Goal: Task Accomplishment & Management: Manage account settings

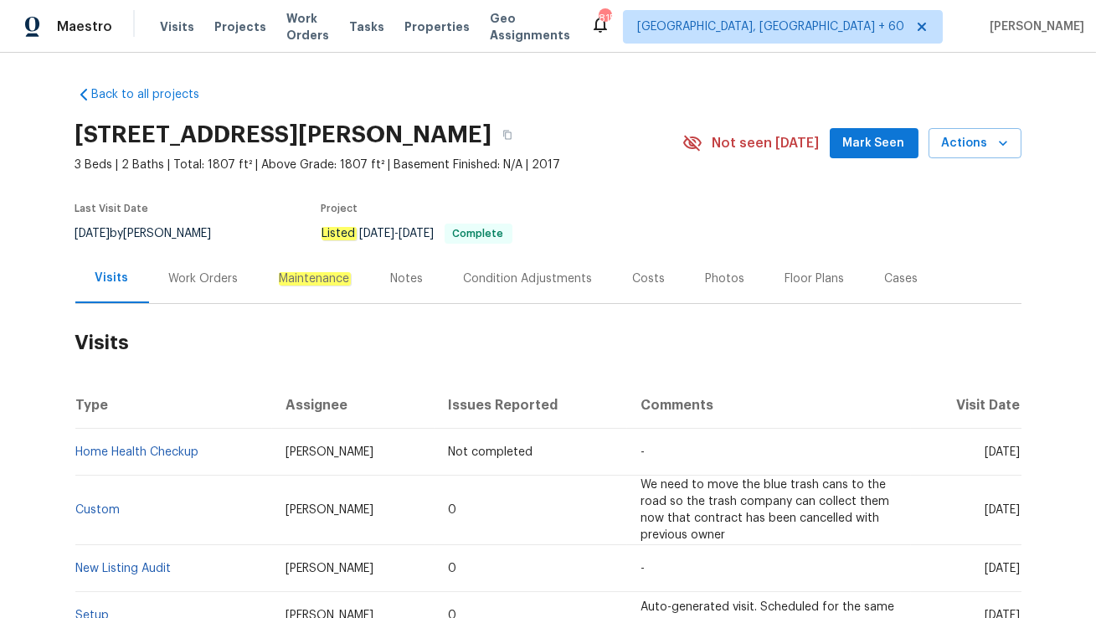
scroll to position [128, 0]
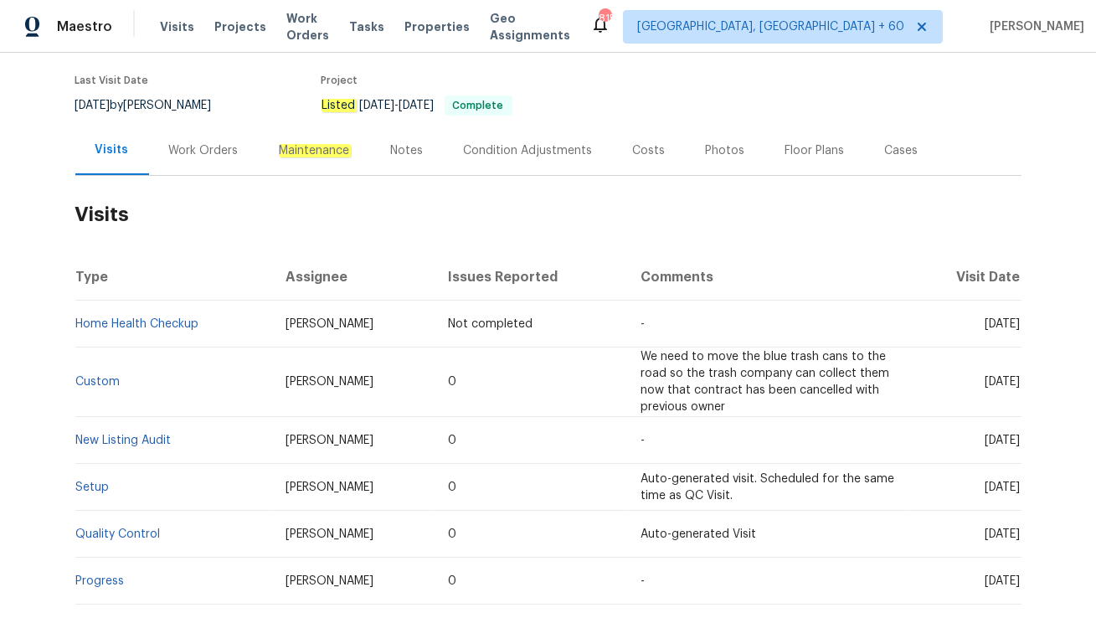
click at [213, 157] on div "Work Orders" at bounding box center [203, 150] width 69 height 17
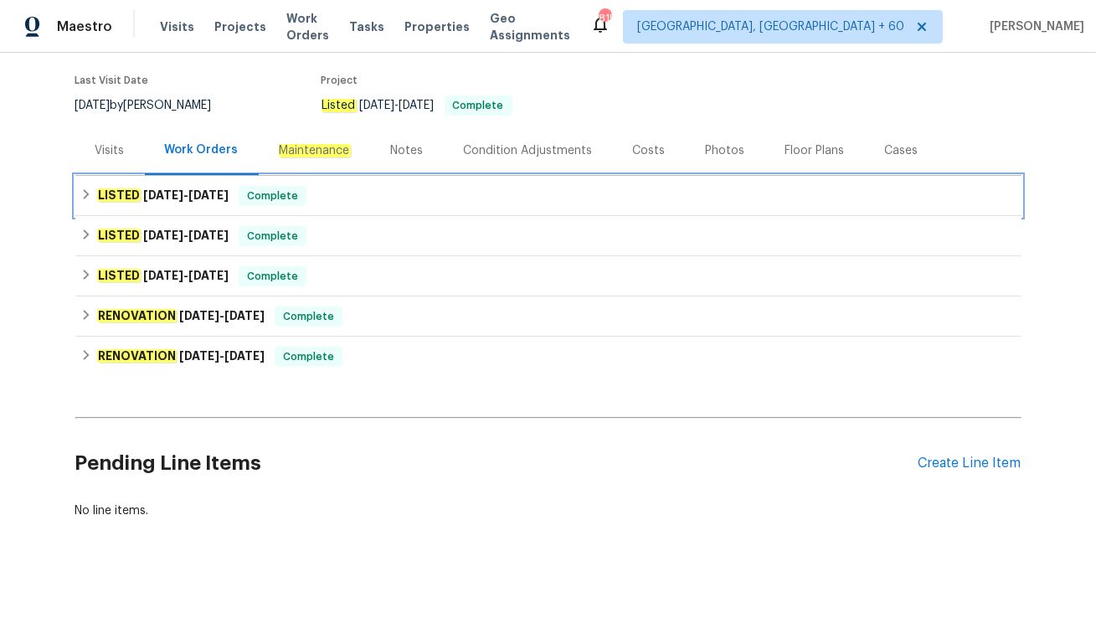
click at [281, 204] on div "Complete" at bounding box center [273, 196] width 68 height 20
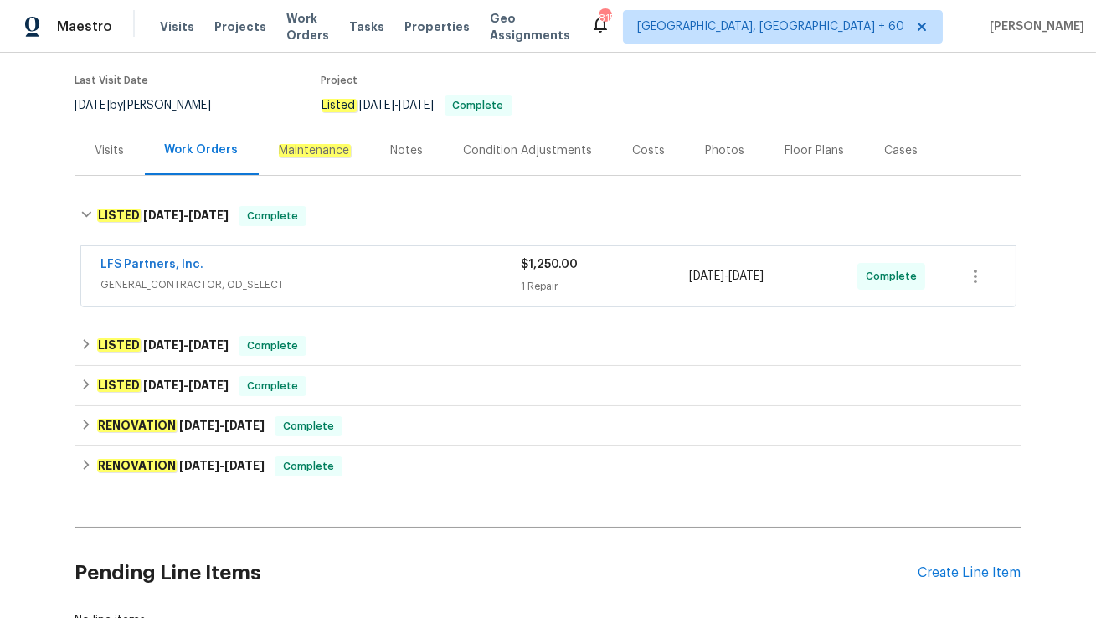
click at [276, 258] on div "LFS Partners, Inc." at bounding box center [311, 266] width 420 height 20
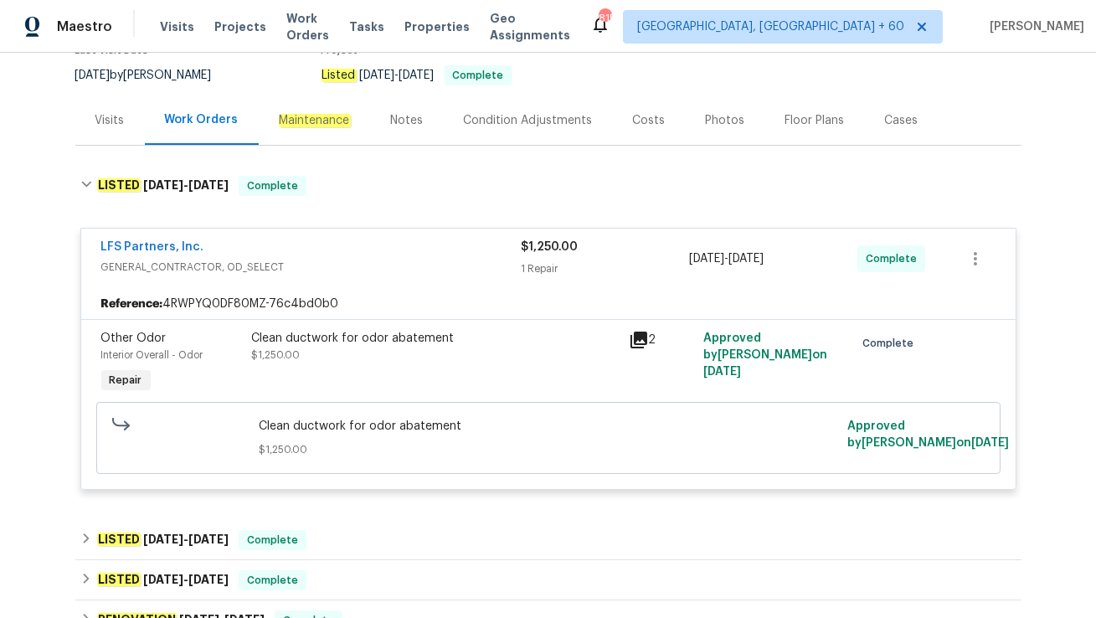
scroll to position [159, 0]
click at [101, 127] on div "Visits" at bounding box center [109, 119] width 69 height 49
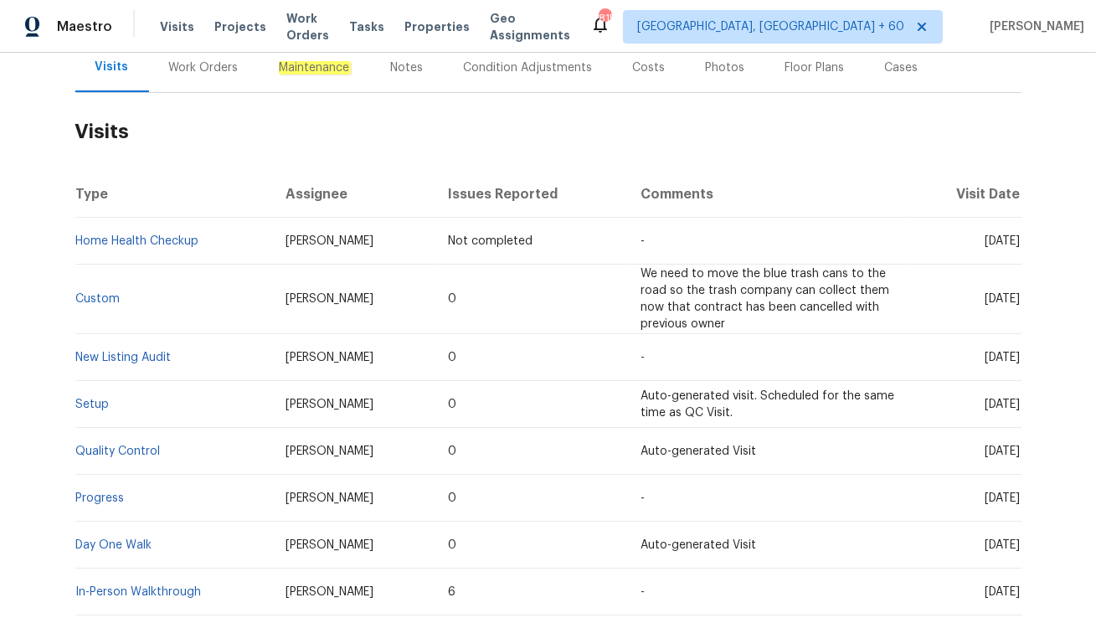
scroll to position [213, 0]
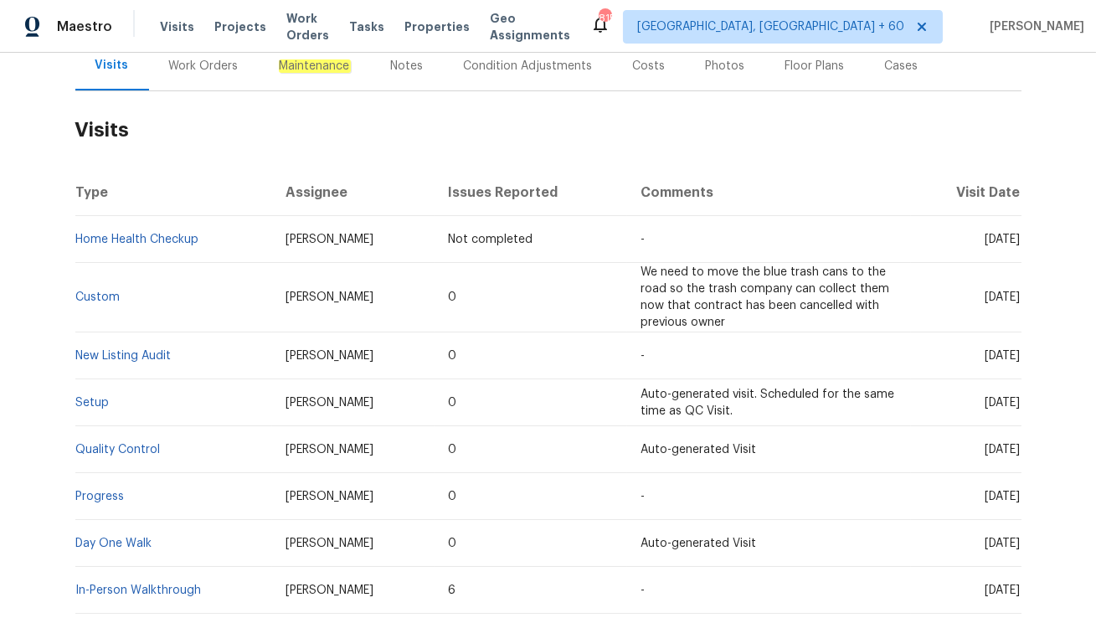
click at [186, 80] on div "Work Orders" at bounding box center [204, 65] width 110 height 49
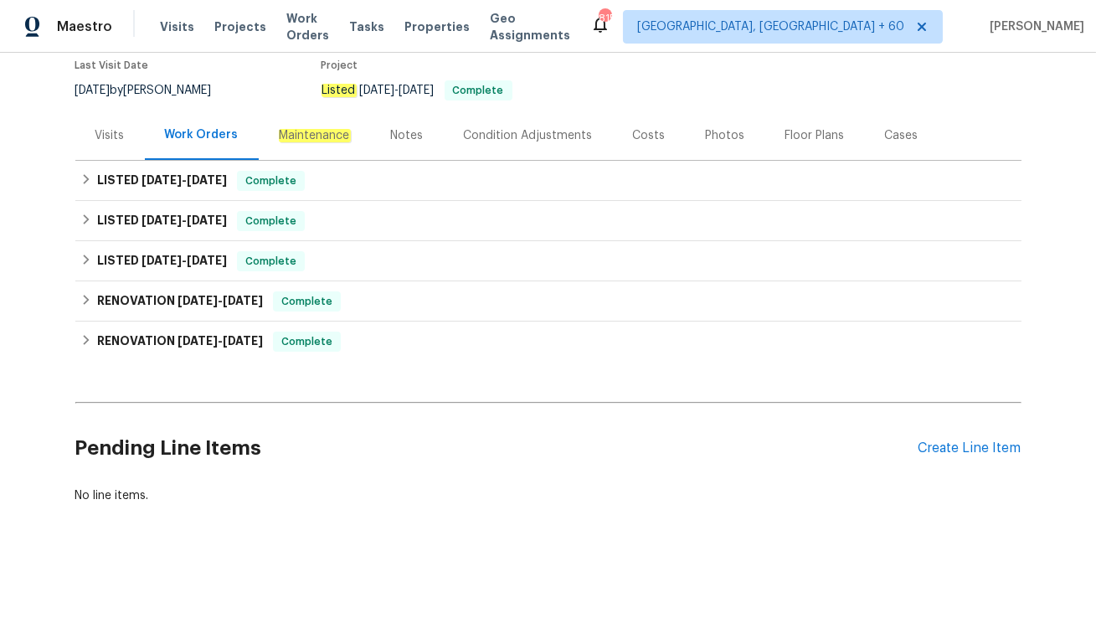
scroll to position [142, 0]
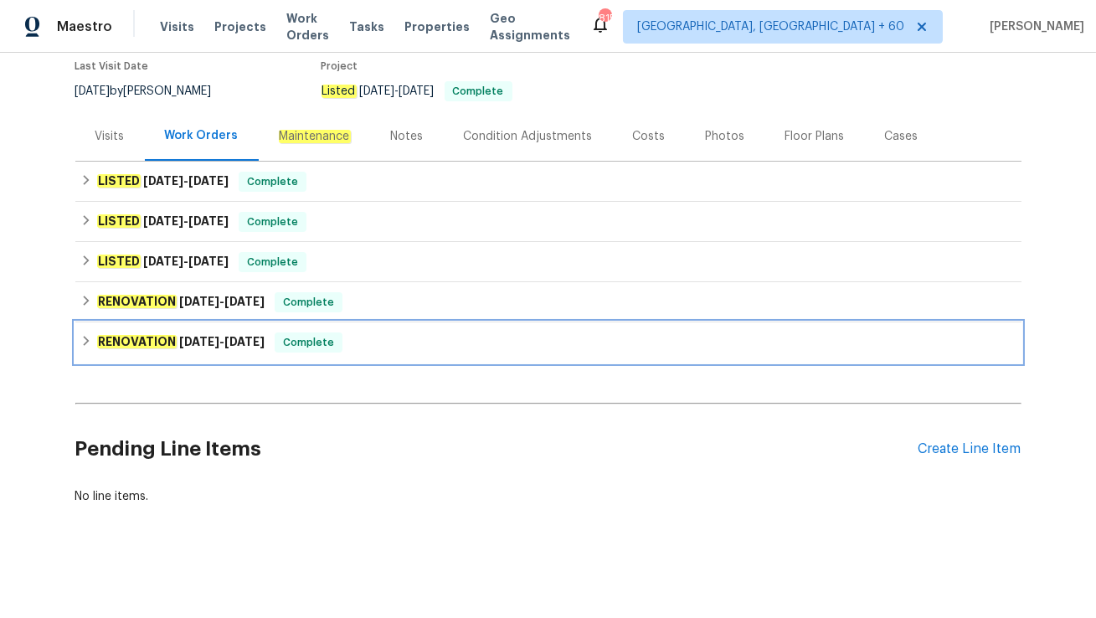
click at [299, 338] on span "Complete" at bounding box center [308, 342] width 64 height 17
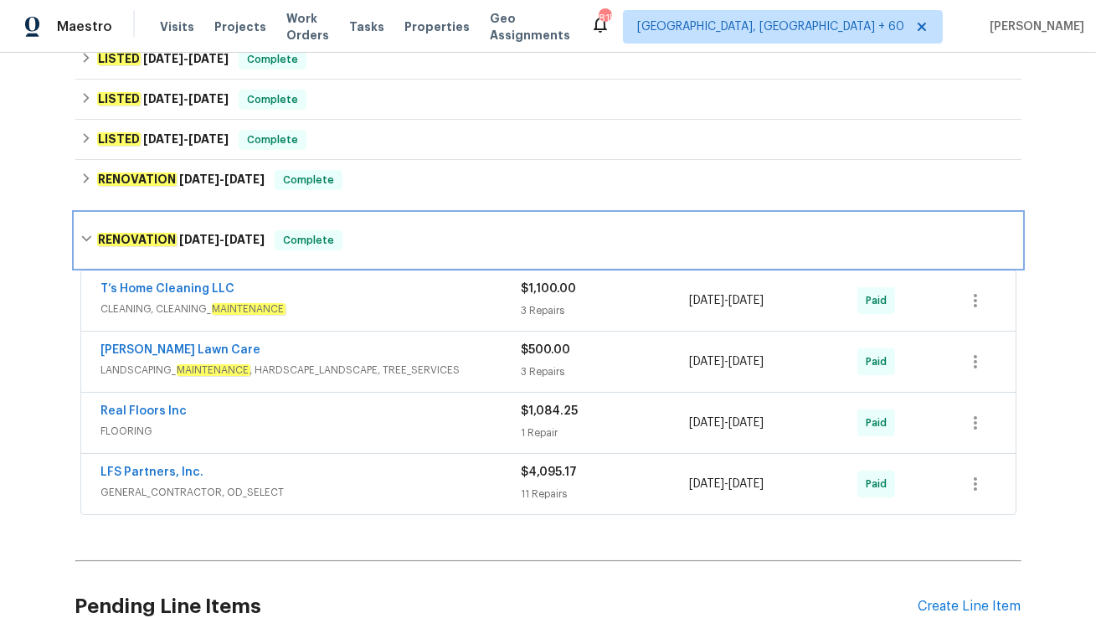
scroll to position [285, 0]
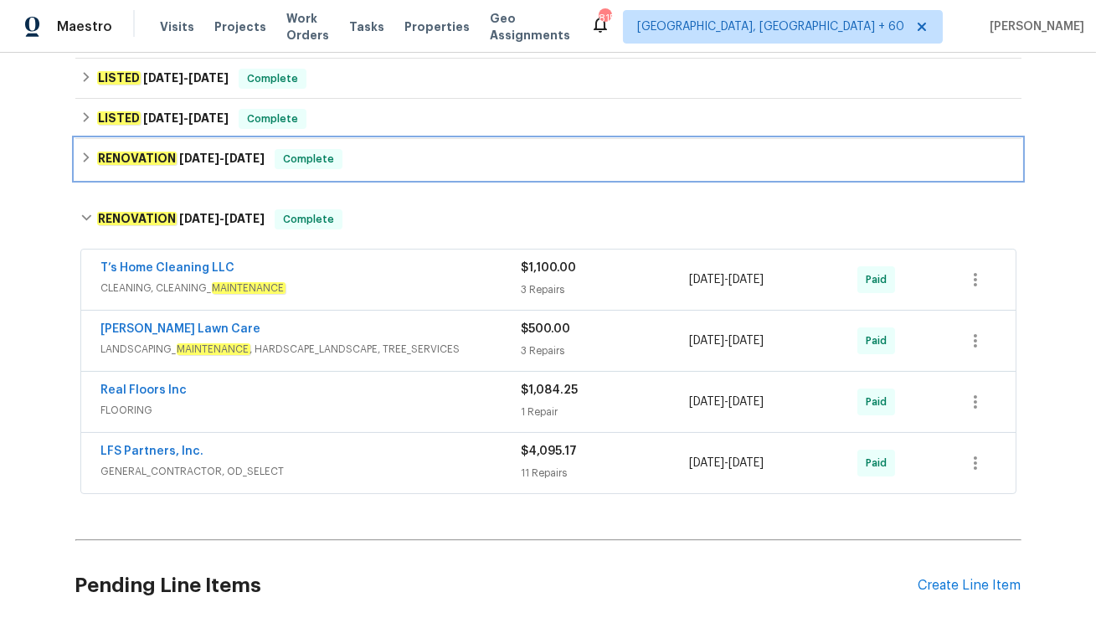
click at [275, 157] on div "Complete" at bounding box center [309, 159] width 68 height 20
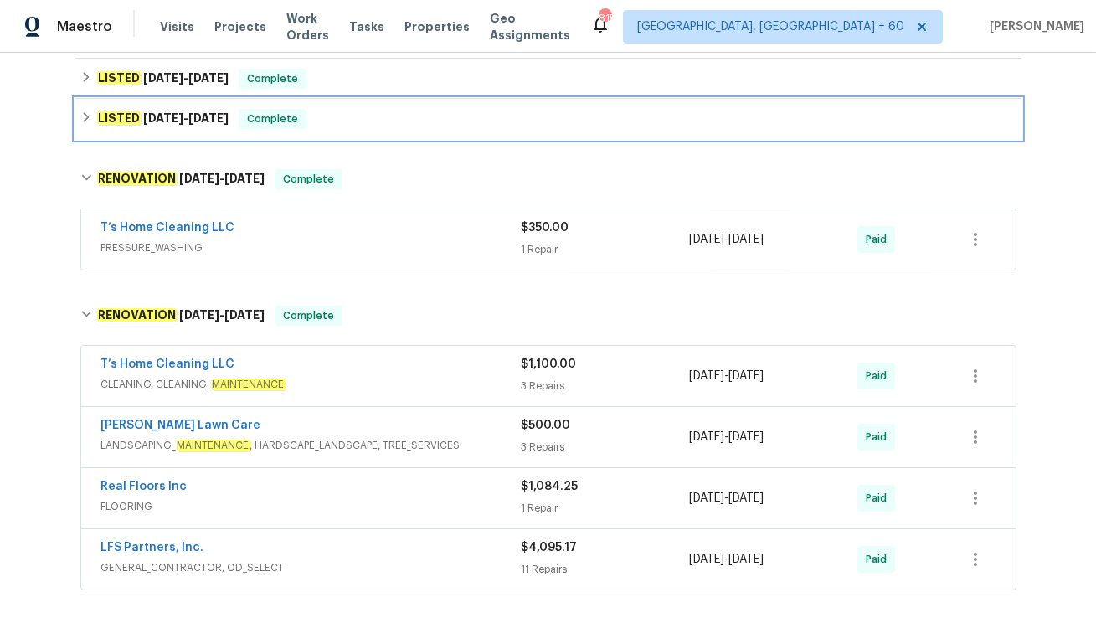
click at [284, 124] on span "Complete" at bounding box center [272, 118] width 64 height 17
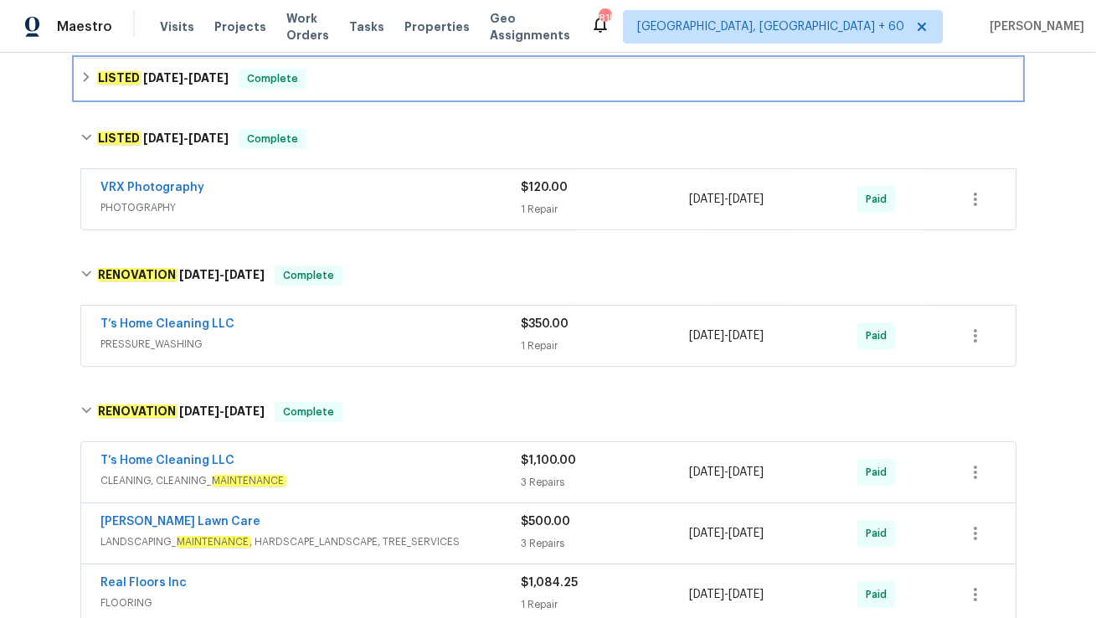
click at [310, 95] on div "LISTED [DATE] - [DATE] Complete" at bounding box center [548, 79] width 946 height 40
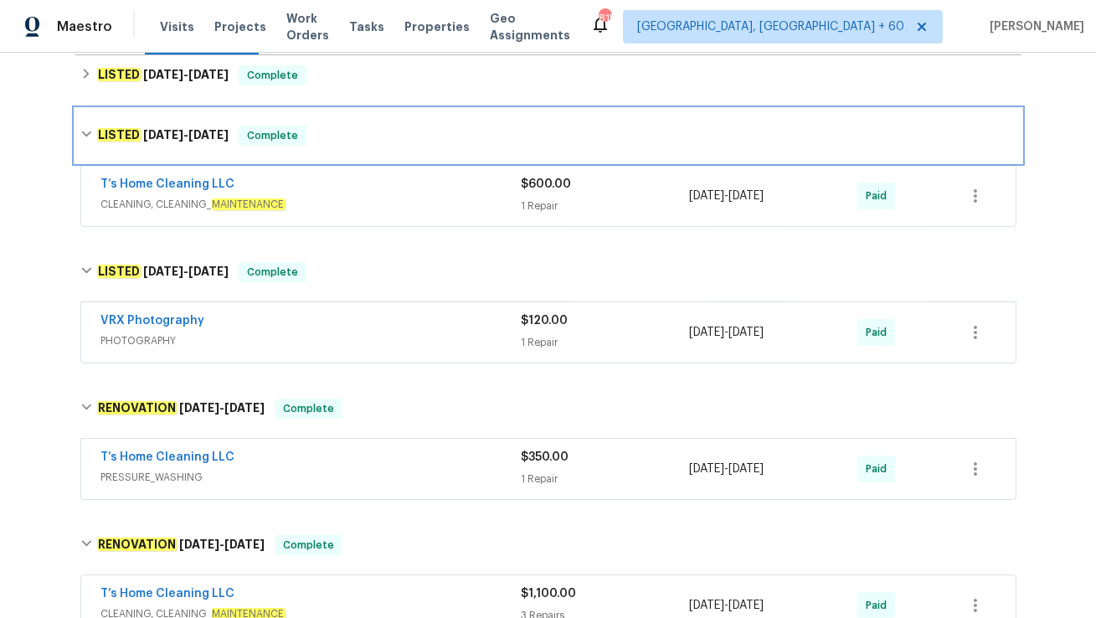
scroll to position [161, 0]
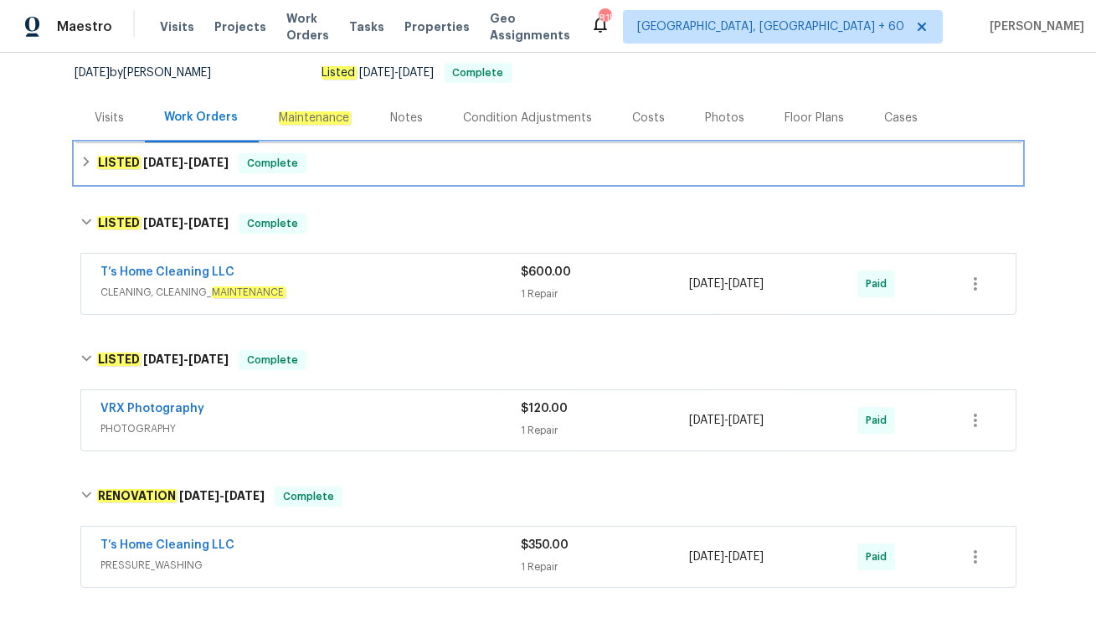
click at [305, 176] on div "LISTED [DATE] - [DATE] Complete" at bounding box center [548, 163] width 946 height 40
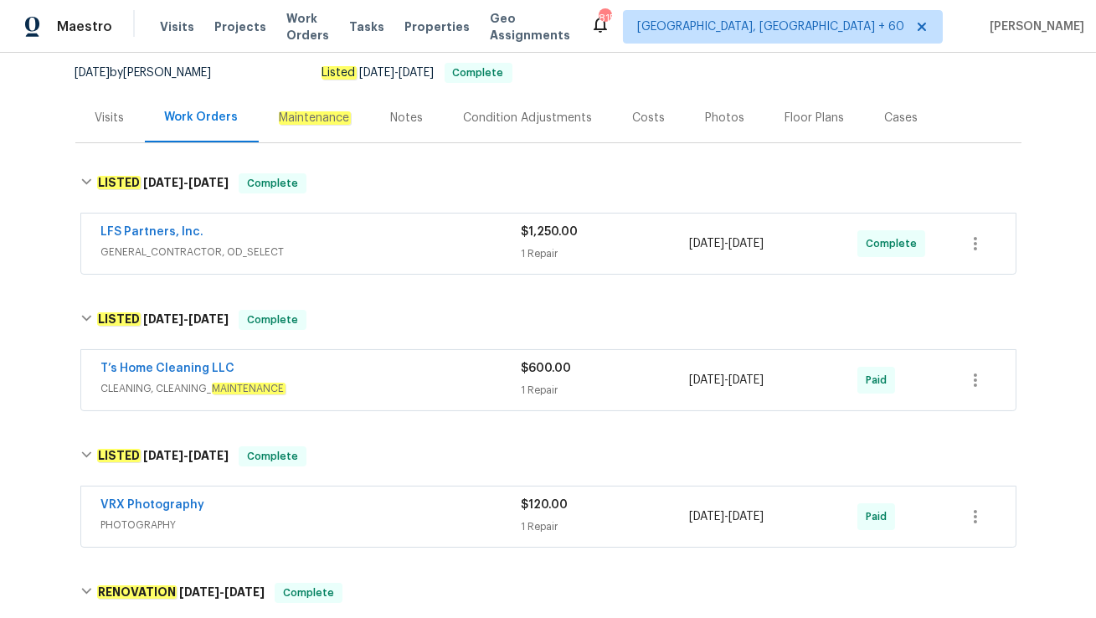
click at [115, 124] on div "Visits" at bounding box center [109, 118] width 29 height 17
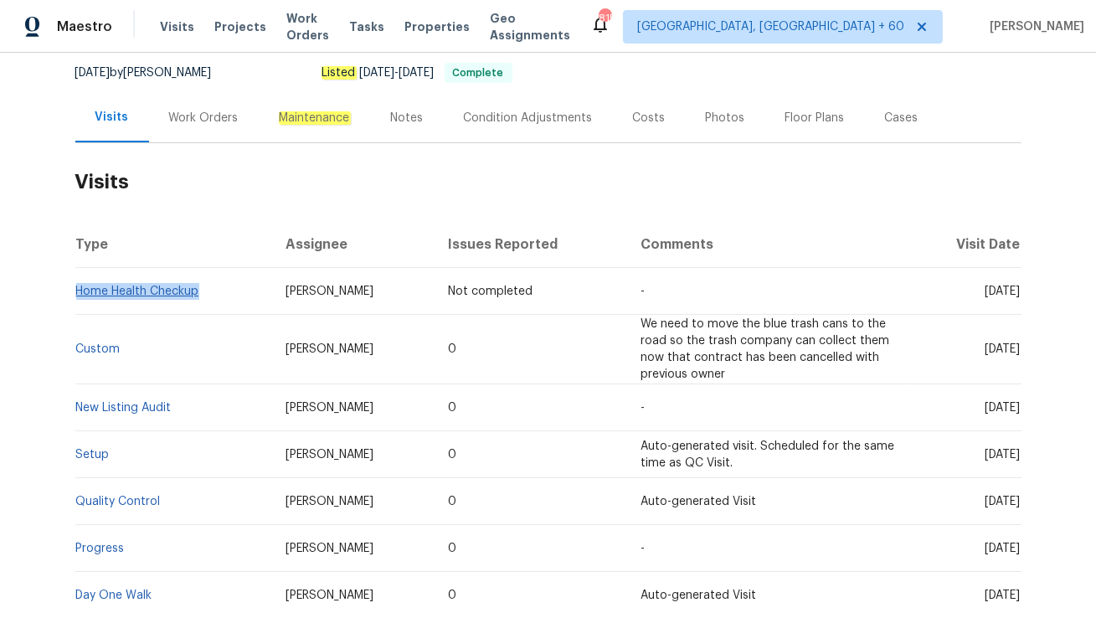
drag, startPoint x: 200, startPoint y: 287, endPoint x: 77, endPoint y: 287, distance: 123.1
click at [77, 287] on td "Home Health Checkup" at bounding box center [174, 291] width 198 height 47
copy link "Home Health Checkup"
click at [188, 128] on div "Work Orders" at bounding box center [204, 117] width 110 height 49
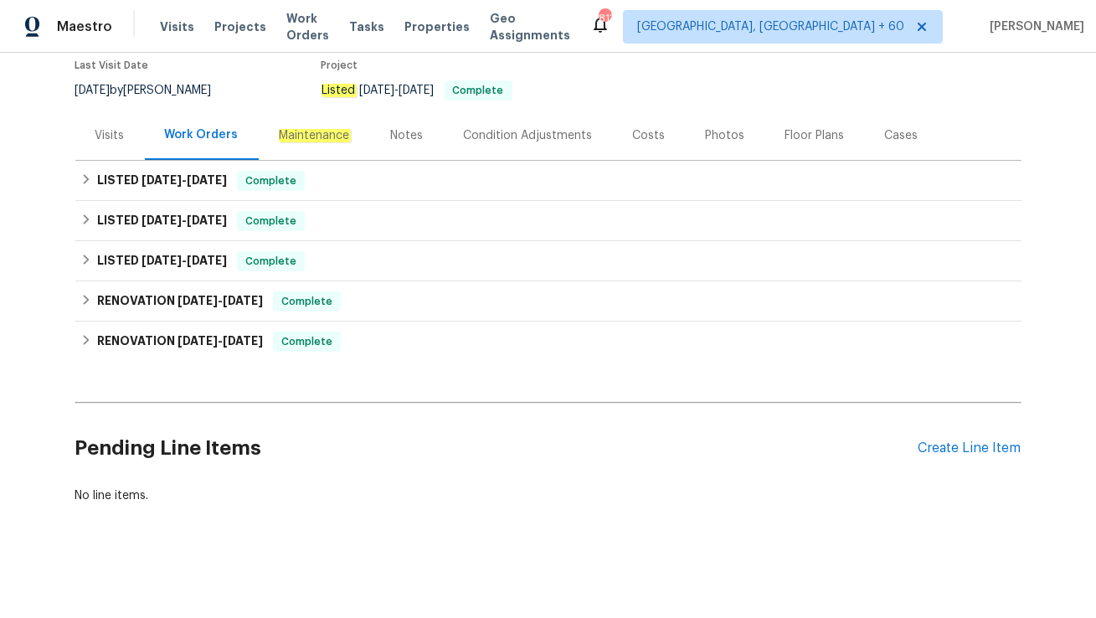
scroll to position [142, 0]
